Goal: Task Accomplishment & Management: Use online tool/utility

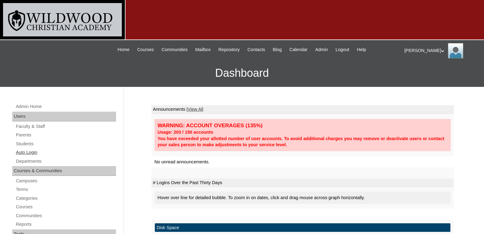
click at [36, 150] on link "Auto Login" at bounding box center [65, 152] width 101 height 8
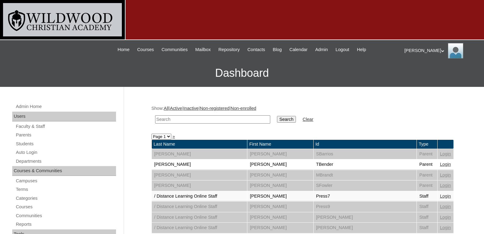
click at [181, 117] on input "text" at bounding box center [212, 119] width 115 height 8
type input "gro"
click at [277, 116] on input "Search" at bounding box center [286, 119] width 19 height 7
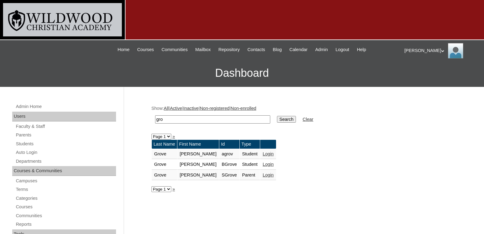
click at [263, 175] on link "Login" at bounding box center [268, 174] width 11 height 5
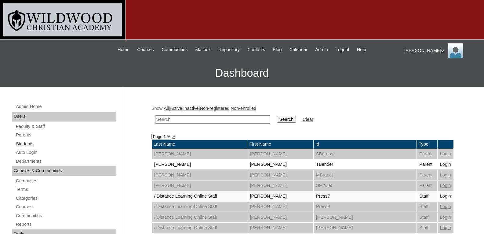
click at [24, 143] on link "Students" at bounding box center [65, 144] width 101 height 8
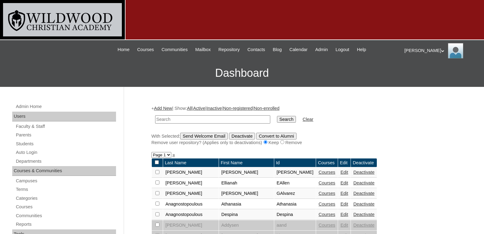
click at [167, 119] on input "text" at bounding box center [212, 119] width 115 height 8
type input "grov"
click at [277, 116] on input "Search" at bounding box center [286, 119] width 19 height 7
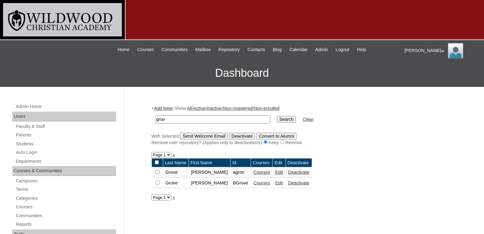
click at [254, 174] on link "Courses" at bounding box center [262, 172] width 17 height 5
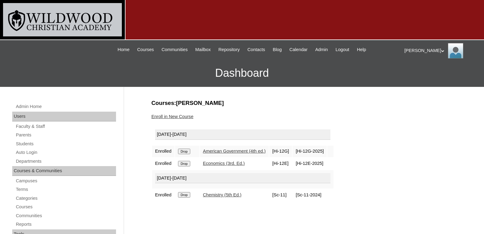
click at [170, 116] on link "Enroll in New Course" at bounding box center [173, 116] width 42 height 5
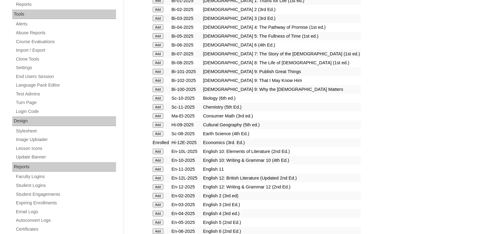
scroll to position [220, 0]
click at [160, 170] on input "Add" at bounding box center [158, 168] width 11 height 5
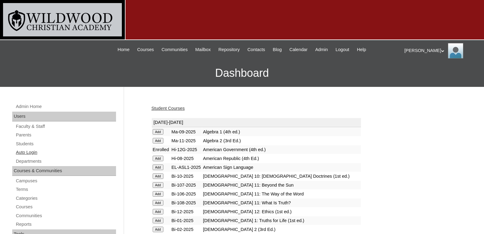
click at [21, 151] on link "Auto Login" at bounding box center [65, 152] width 101 height 8
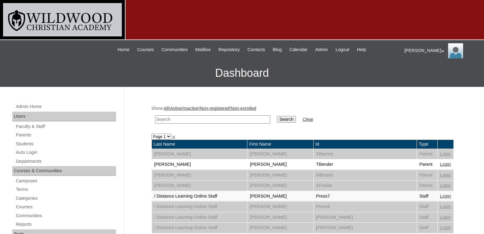
click at [174, 119] on input "text" at bounding box center [212, 119] width 115 height 8
type input "gro"
click at [277, 116] on input "Search" at bounding box center [286, 119] width 19 height 7
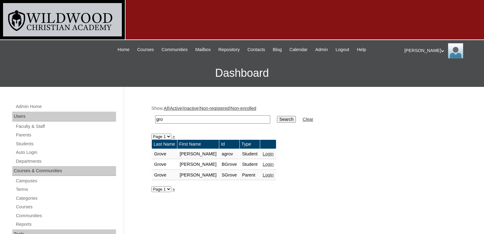
click at [263, 152] on link "Login" at bounding box center [268, 153] width 11 height 5
